Goal: Entertainment & Leisure: Consume media (video, audio)

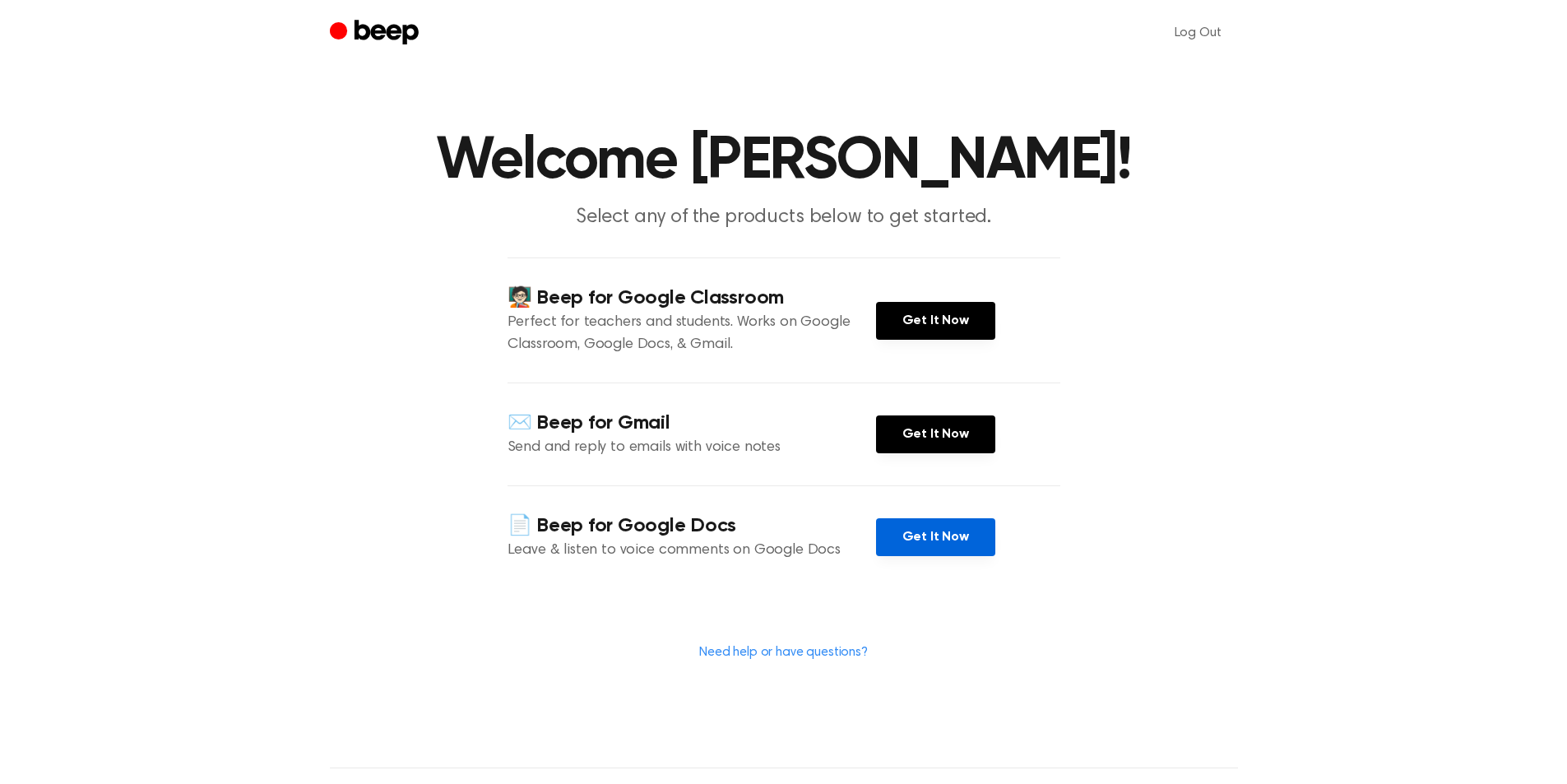
click at [968, 521] on link "Get It Now" at bounding box center [935, 536] width 119 height 38
click at [713, 529] on h4 "📄 Beep for Google Docs" at bounding box center [692, 526] width 369 height 27
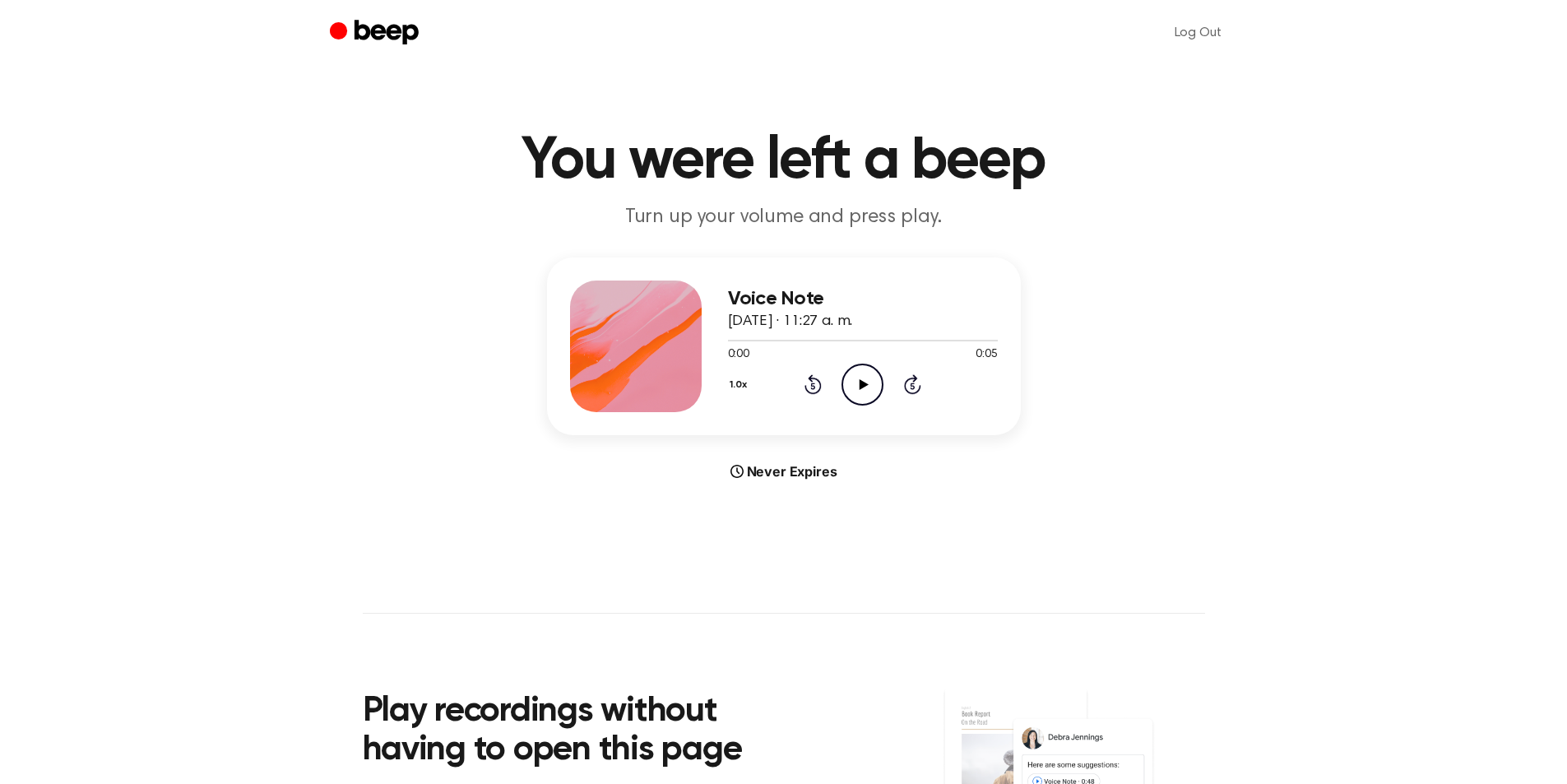
click at [864, 388] on icon "Play Audio" at bounding box center [862, 384] width 42 height 42
click at [860, 400] on icon "Play Audio" at bounding box center [862, 384] width 42 height 42
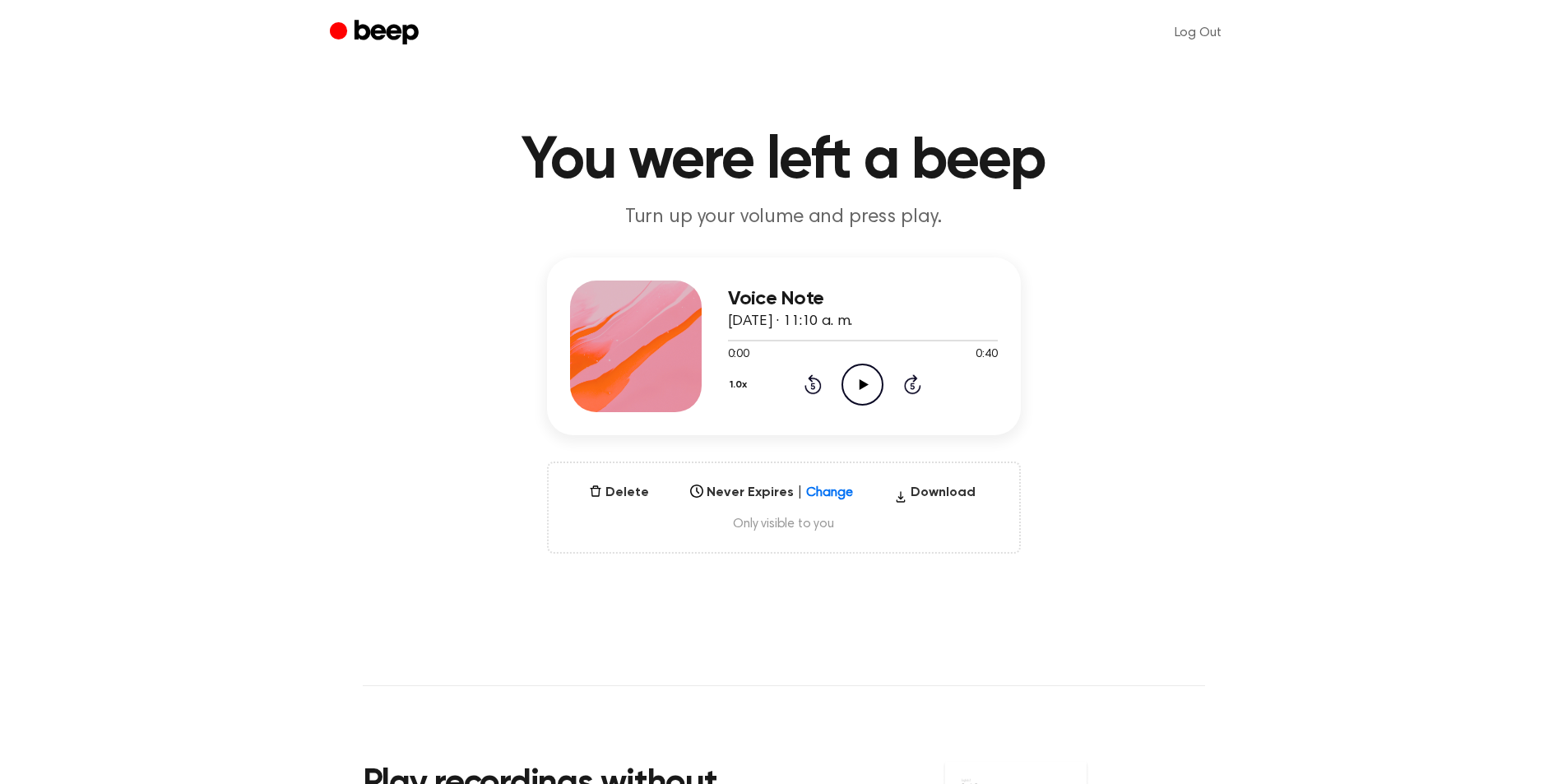
click at [856, 379] on icon "Play Audio" at bounding box center [862, 384] width 42 height 42
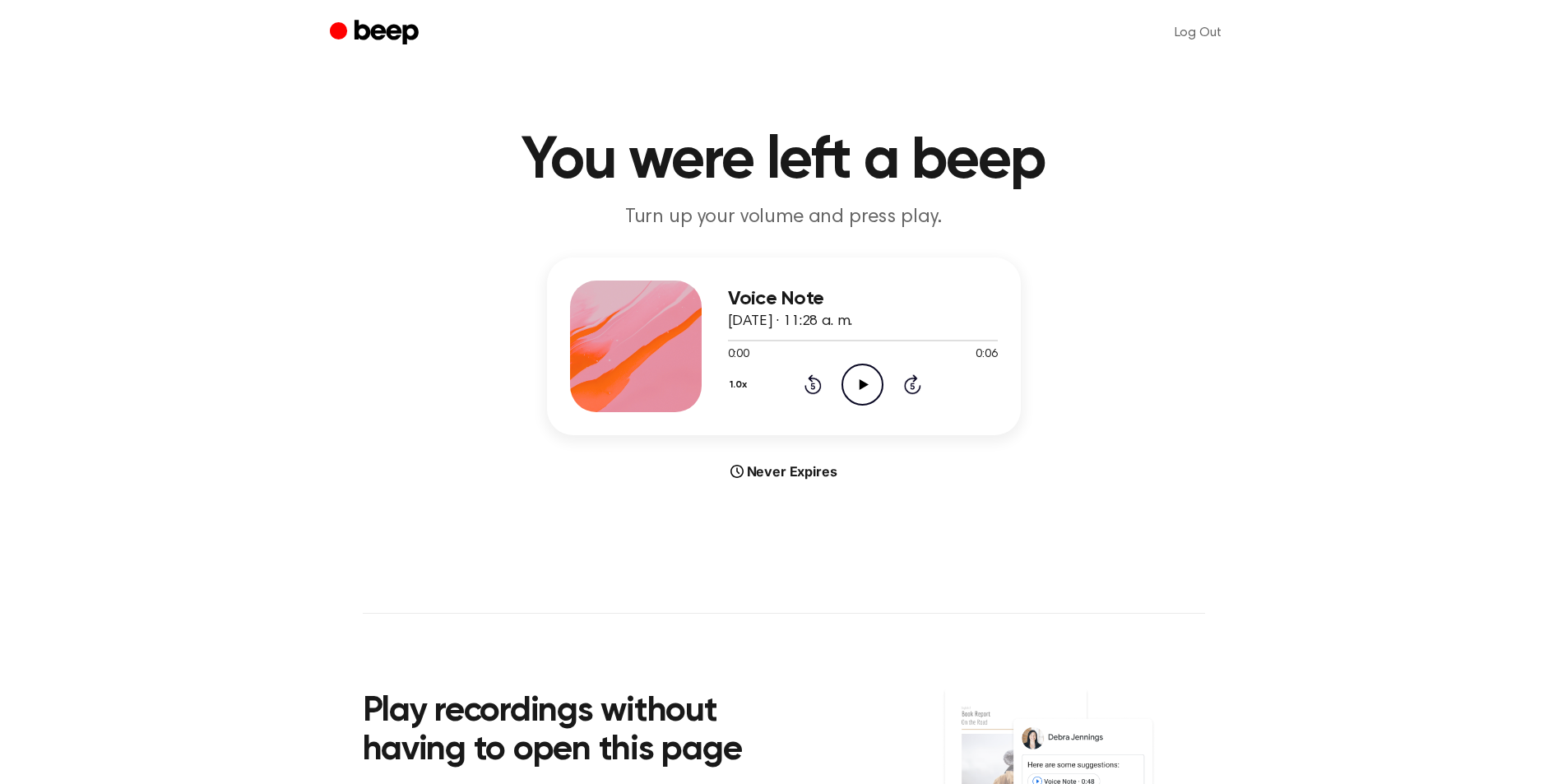
click at [857, 390] on icon "Play Audio" at bounding box center [862, 384] width 42 height 42
click at [862, 388] on icon "Play Audio" at bounding box center [862, 384] width 42 height 42
click at [859, 385] on icon at bounding box center [864, 384] width 9 height 11
click at [863, 388] on icon "Play Audio" at bounding box center [862, 384] width 42 height 42
click at [866, 376] on icon "Play Audio" at bounding box center [862, 384] width 42 height 42
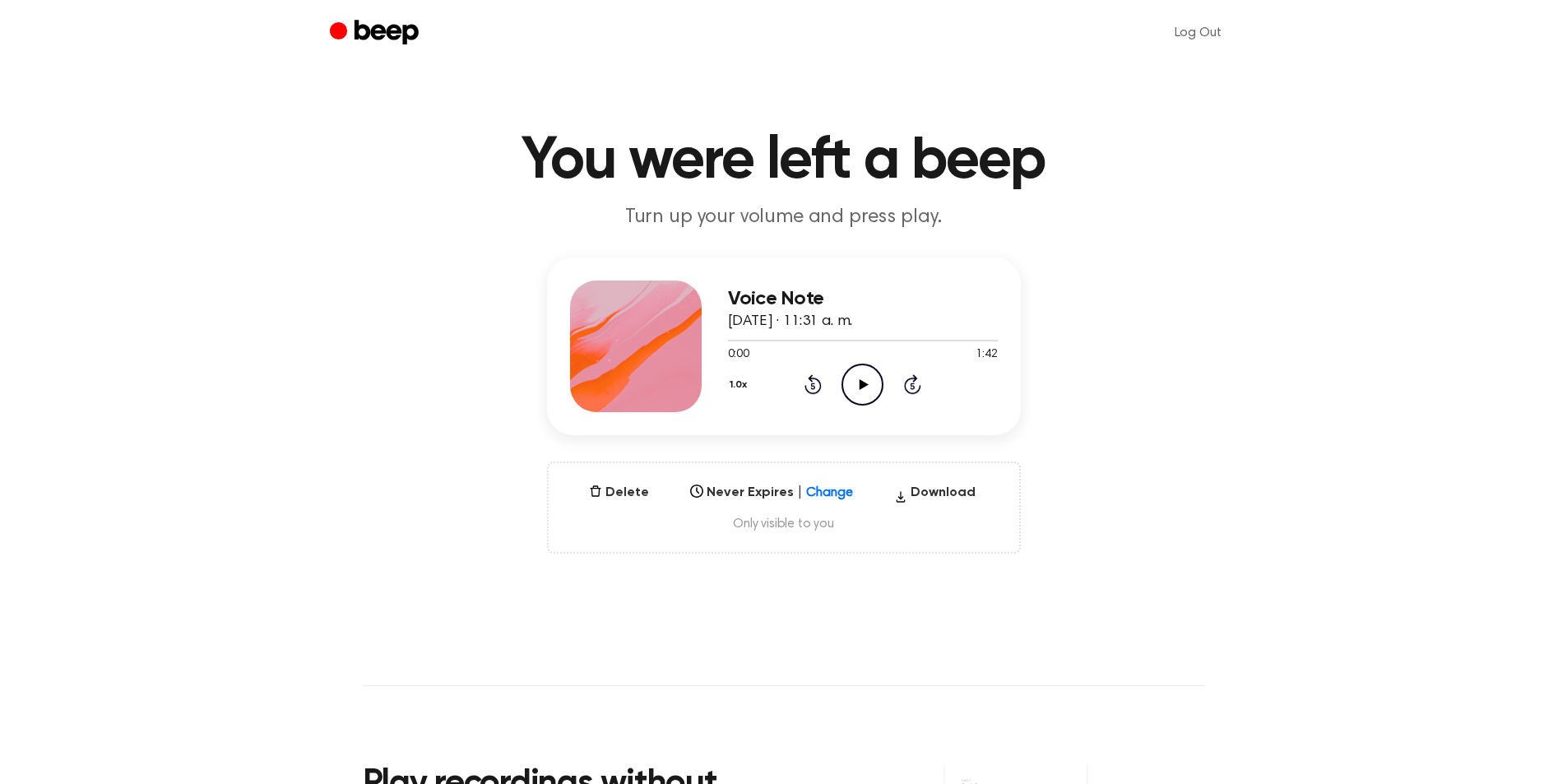
click at [863, 385] on icon at bounding box center [864, 384] width 9 height 11
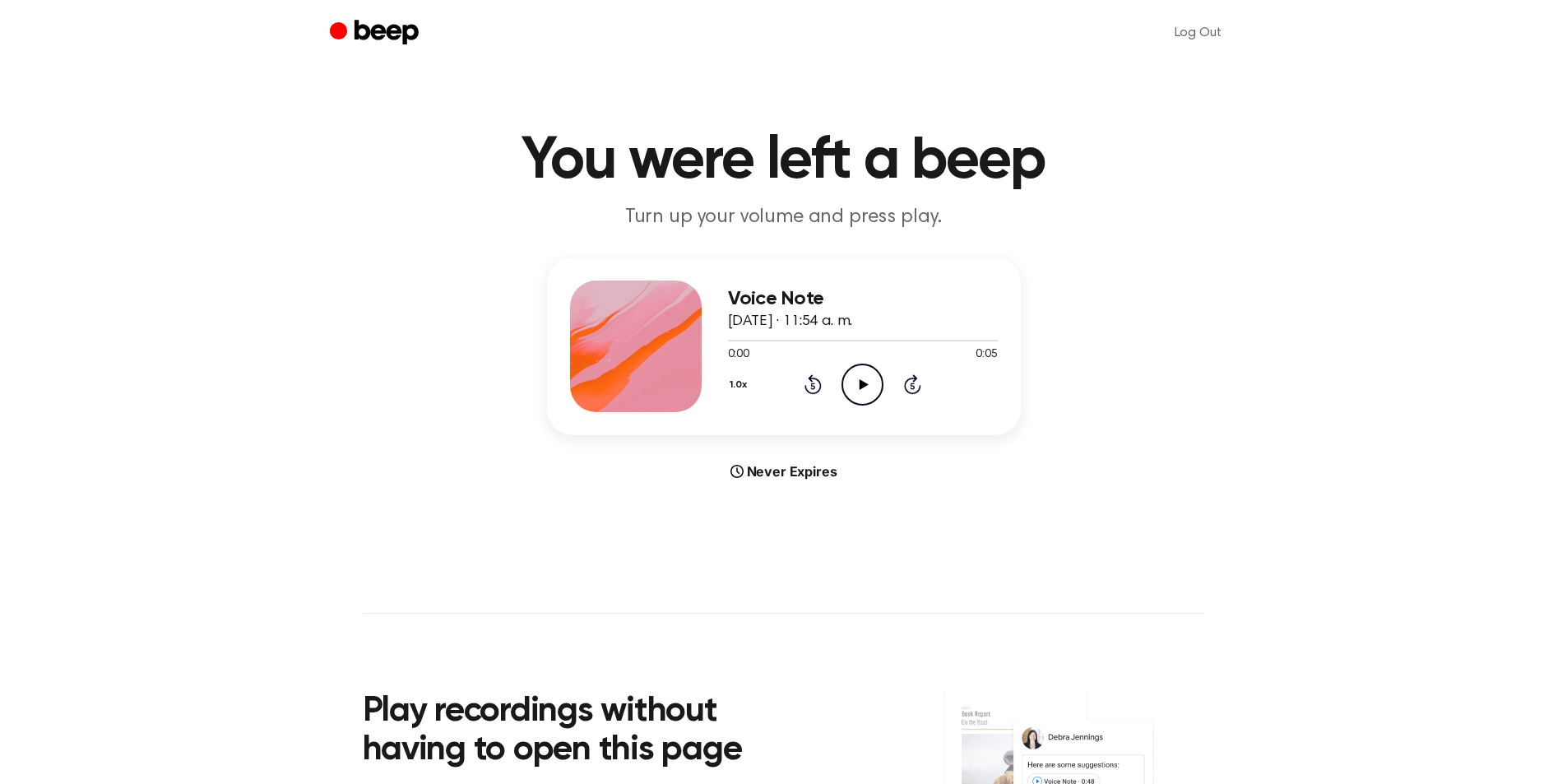
click at [858, 378] on icon "Play Audio" at bounding box center [862, 384] width 42 height 42
click at [864, 376] on icon "Play Audio" at bounding box center [862, 384] width 42 height 42
click at [850, 382] on icon "Play Audio" at bounding box center [862, 384] width 42 height 42
click at [870, 387] on icon "Play Audio" at bounding box center [862, 384] width 42 height 42
click at [870, 387] on icon "Play Audio" at bounding box center [862, 384] width 42 height 42
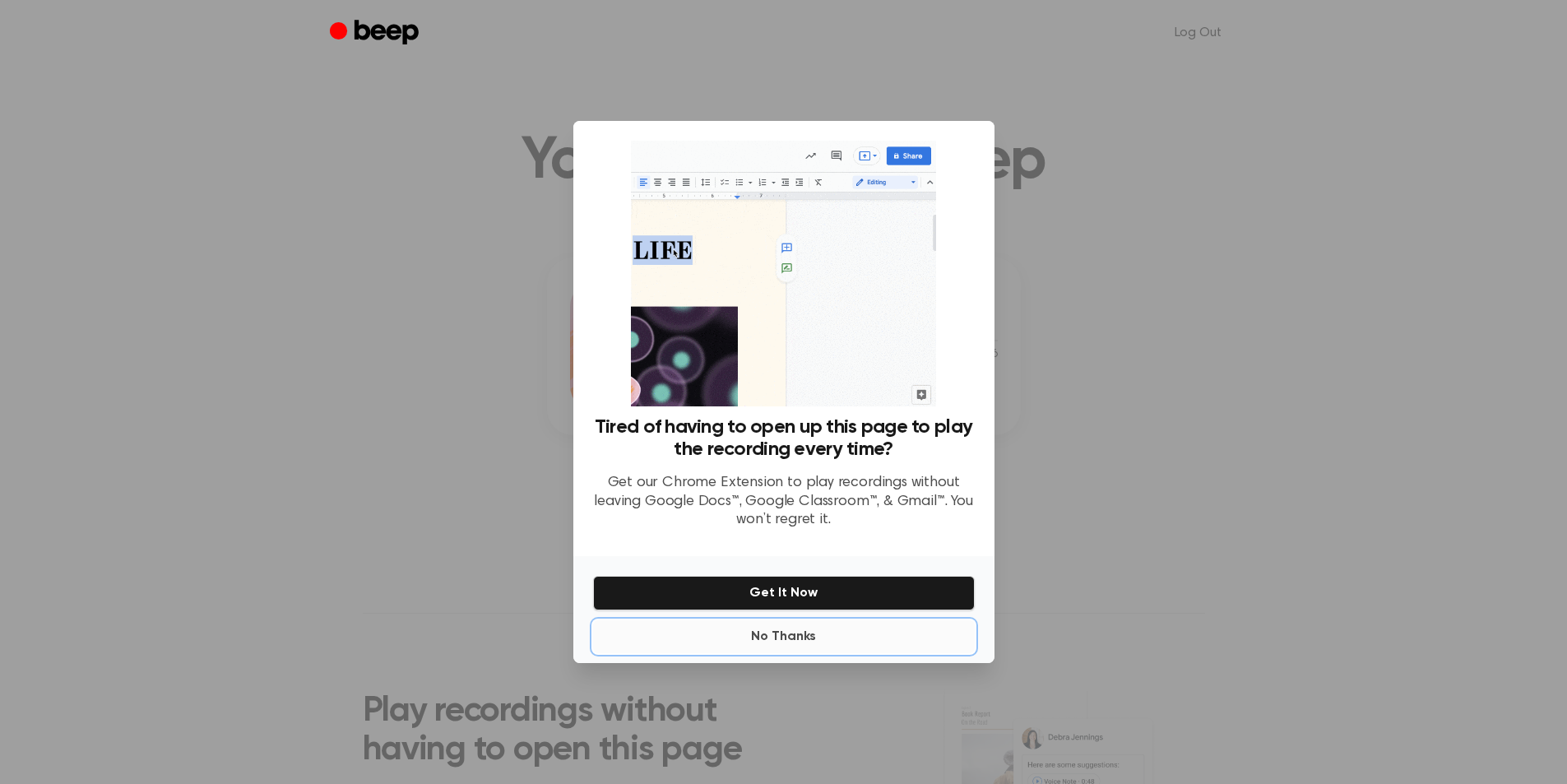
click at [779, 641] on button "No Thanks" at bounding box center [784, 637] width 382 height 33
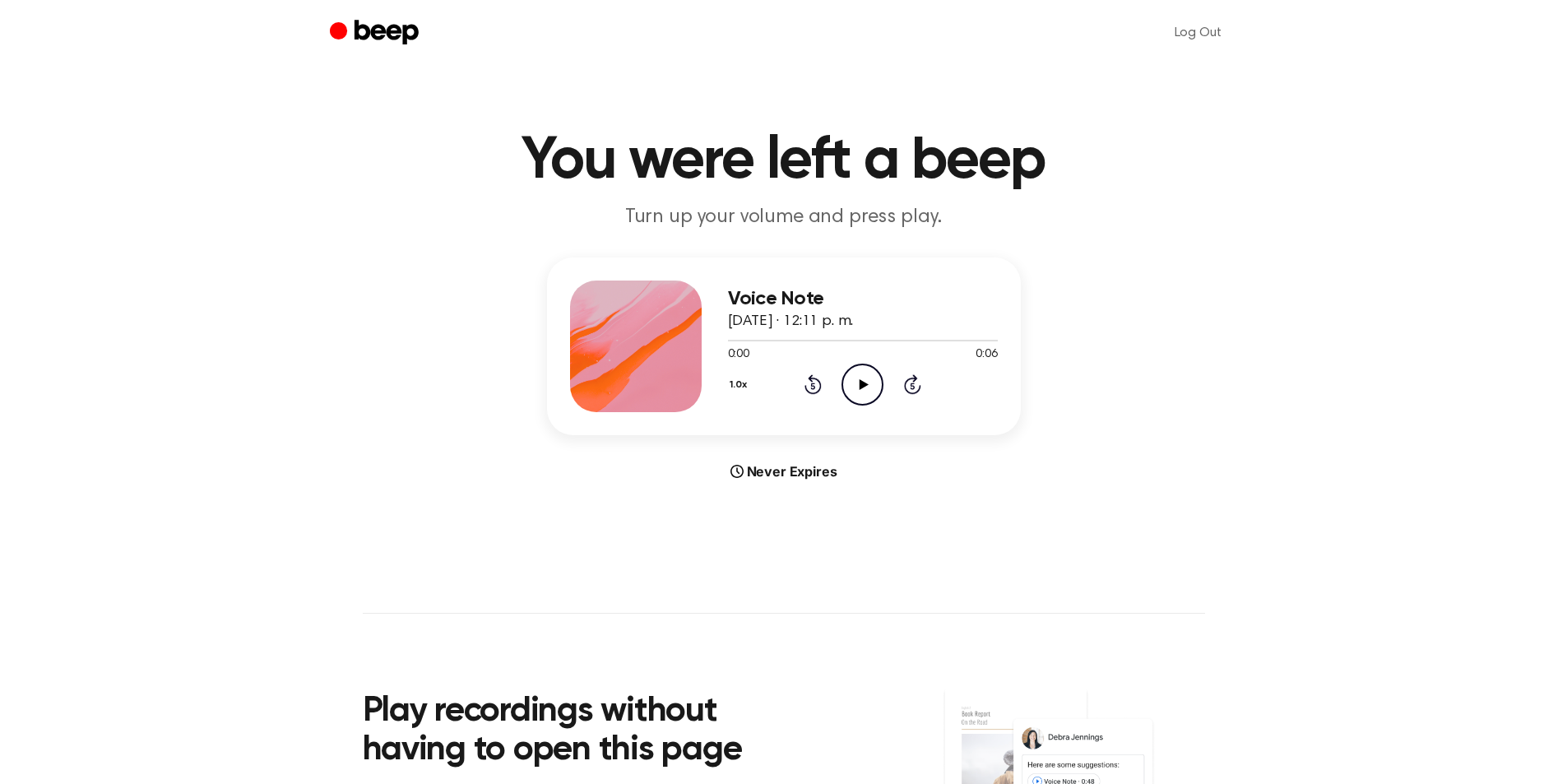
click at [863, 391] on icon "Play Audio" at bounding box center [862, 384] width 42 height 42
drag, startPoint x: 867, startPoint y: 371, endPoint x: 827, endPoint y: 353, distance: 43.9
click at [867, 371] on icon "Play Audio" at bounding box center [862, 384] width 42 height 42
drag, startPoint x: 858, startPoint y: 388, endPoint x: 803, endPoint y: 370, distance: 57.9
click at [858, 388] on icon "Play Audio" at bounding box center [862, 384] width 42 height 42
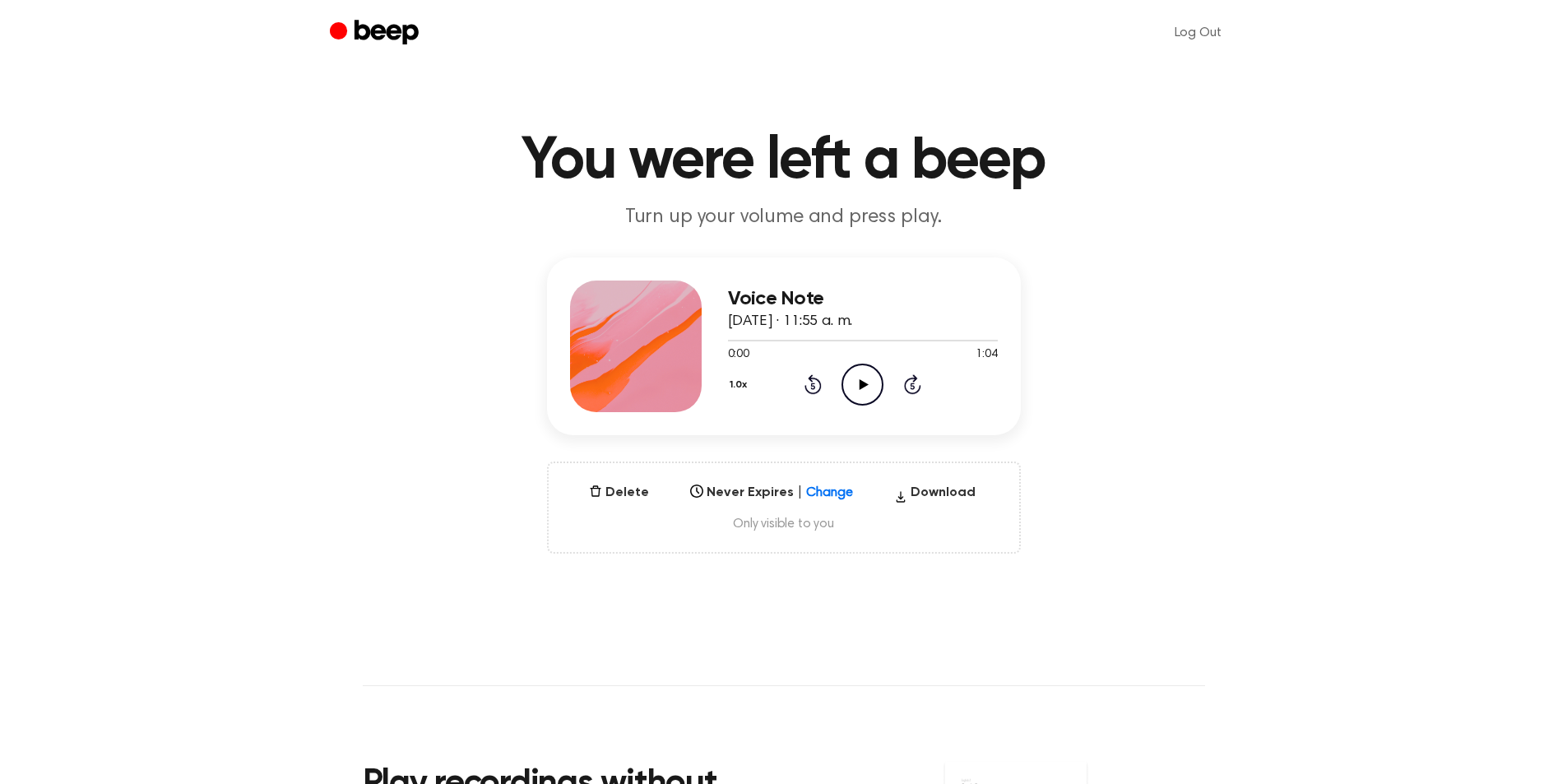
click at [855, 375] on icon "Play Audio" at bounding box center [862, 384] width 42 height 42
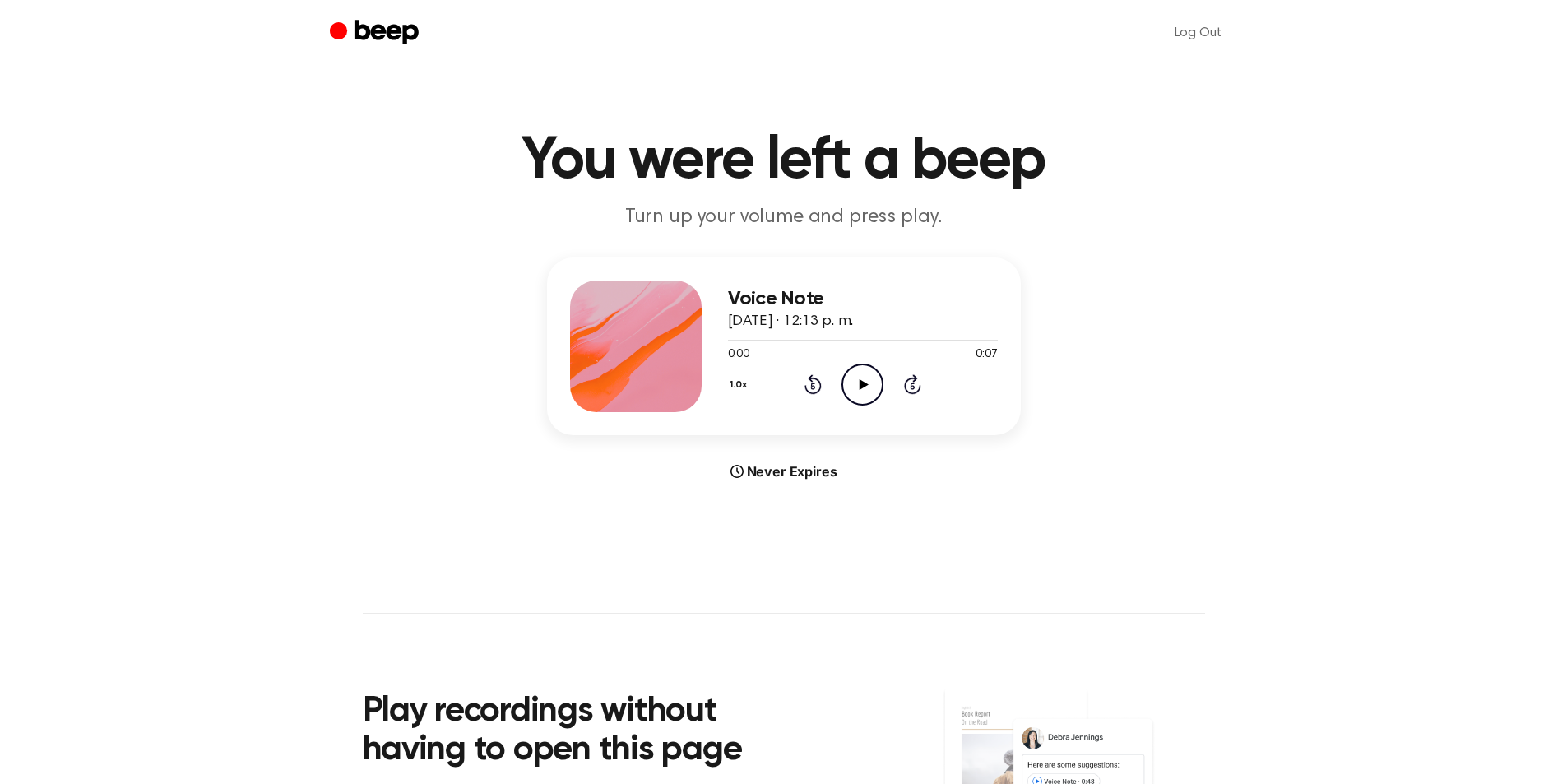
click at [863, 372] on icon "Play Audio" at bounding box center [862, 384] width 42 height 42
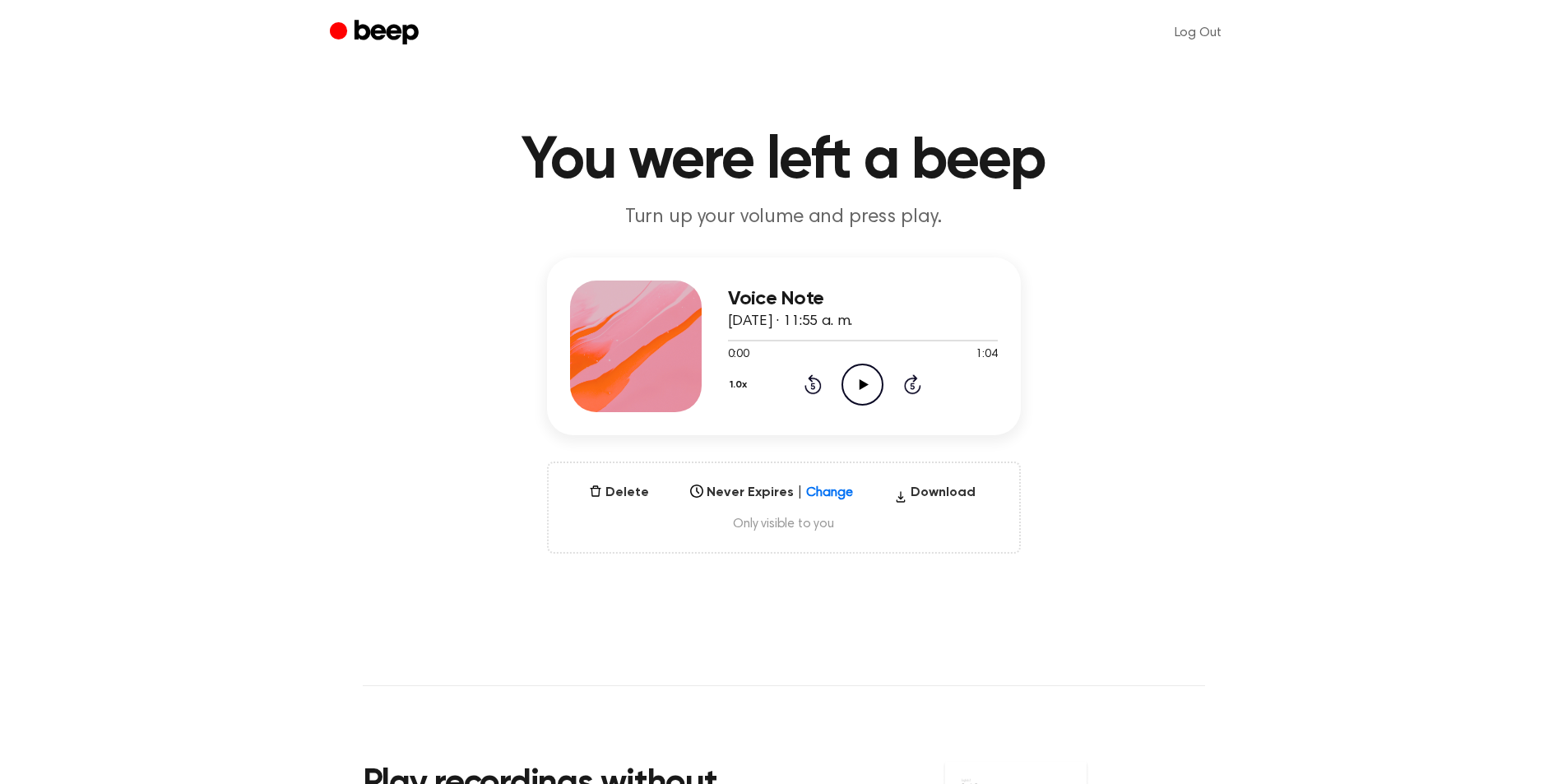
click at [865, 387] on icon "Play Audio" at bounding box center [862, 384] width 42 height 42
click at [860, 377] on icon "Pause Audio" at bounding box center [862, 384] width 42 height 42
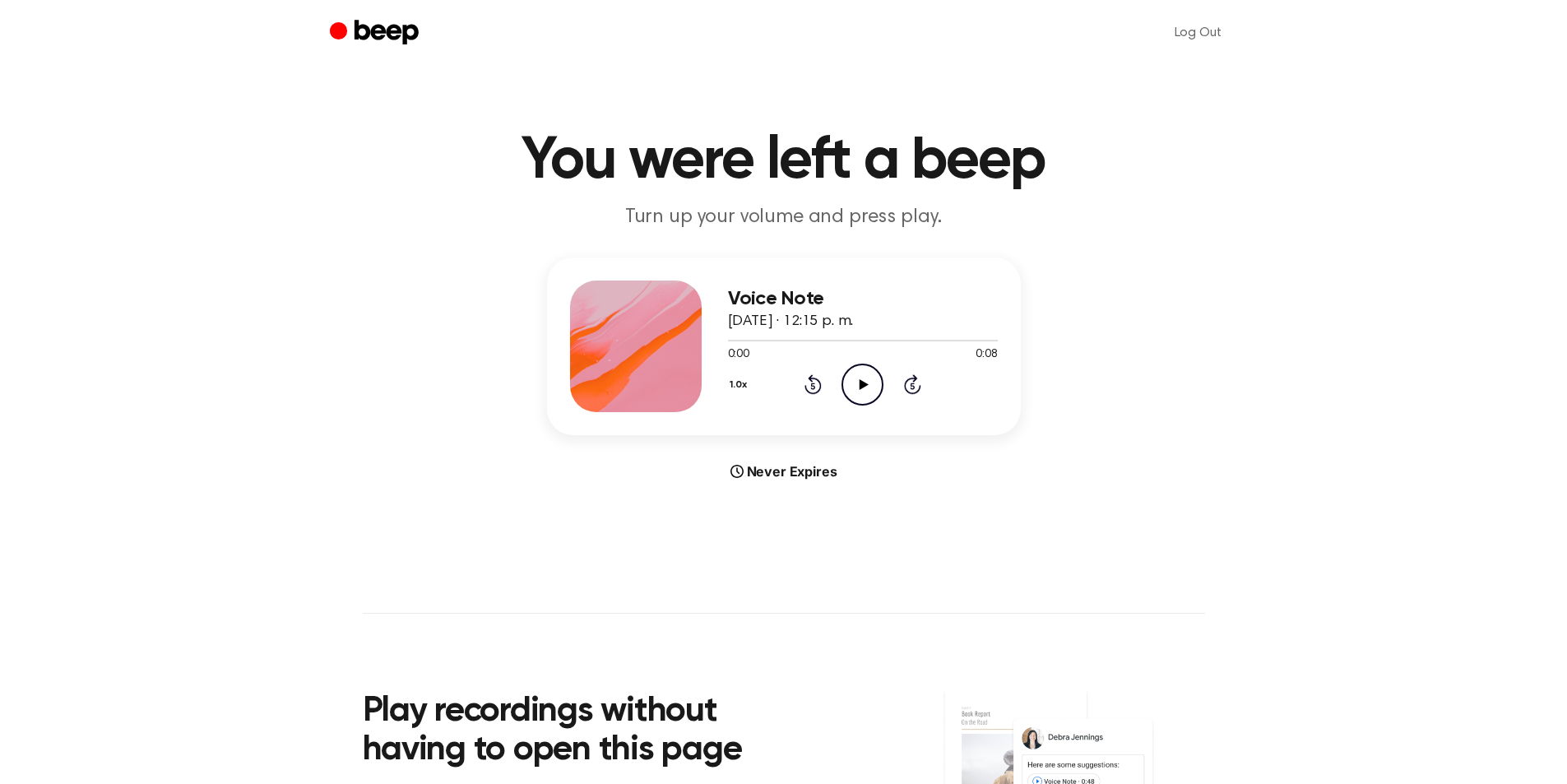
click at [857, 378] on icon "Play Audio" at bounding box center [862, 384] width 42 height 42
click at [860, 384] on icon at bounding box center [864, 384] width 9 height 11
drag, startPoint x: 865, startPoint y: 386, endPoint x: 563, endPoint y: 261, distance: 326.8
click at [863, 386] on icon at bounding box center [864, 384] width 9 height 11
click at [854, 389] on icon "Play Audio" at bounding box center [862, 384] width 42 height 42
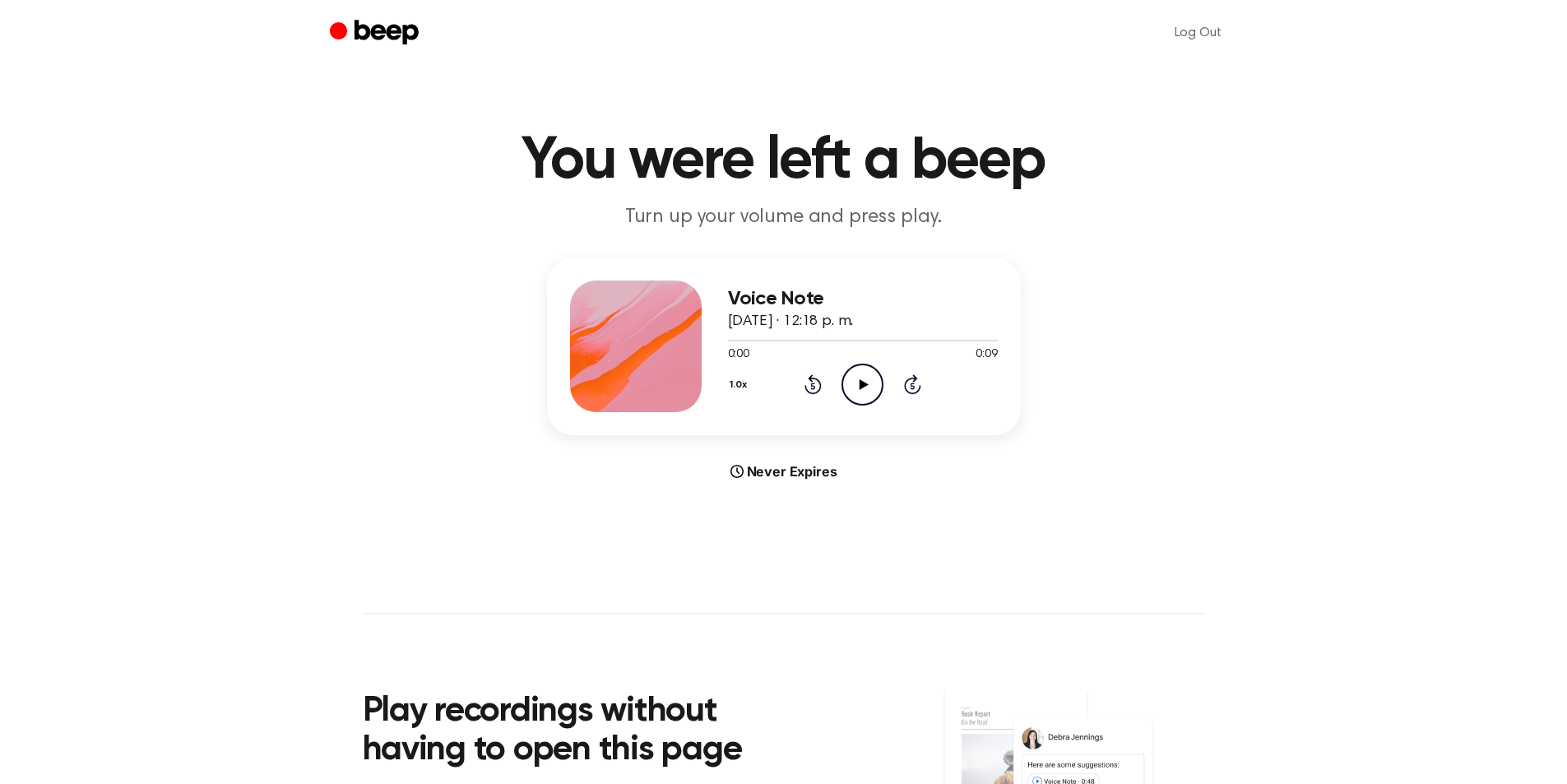
click at [868, 380] on icon "Play Audio" at bounding box center [862, 384] width 42 height 42
drag, startPoint x: 853, startPoint y: 386, endPoint x: 837, endPoint y: 378, distance: 17.9
click at [853, 386] on icon "Play Audio" at bounding box center [862, 384] width 42 height 42
